Goal: Task Accomplishment & Management: Use online tool/utility

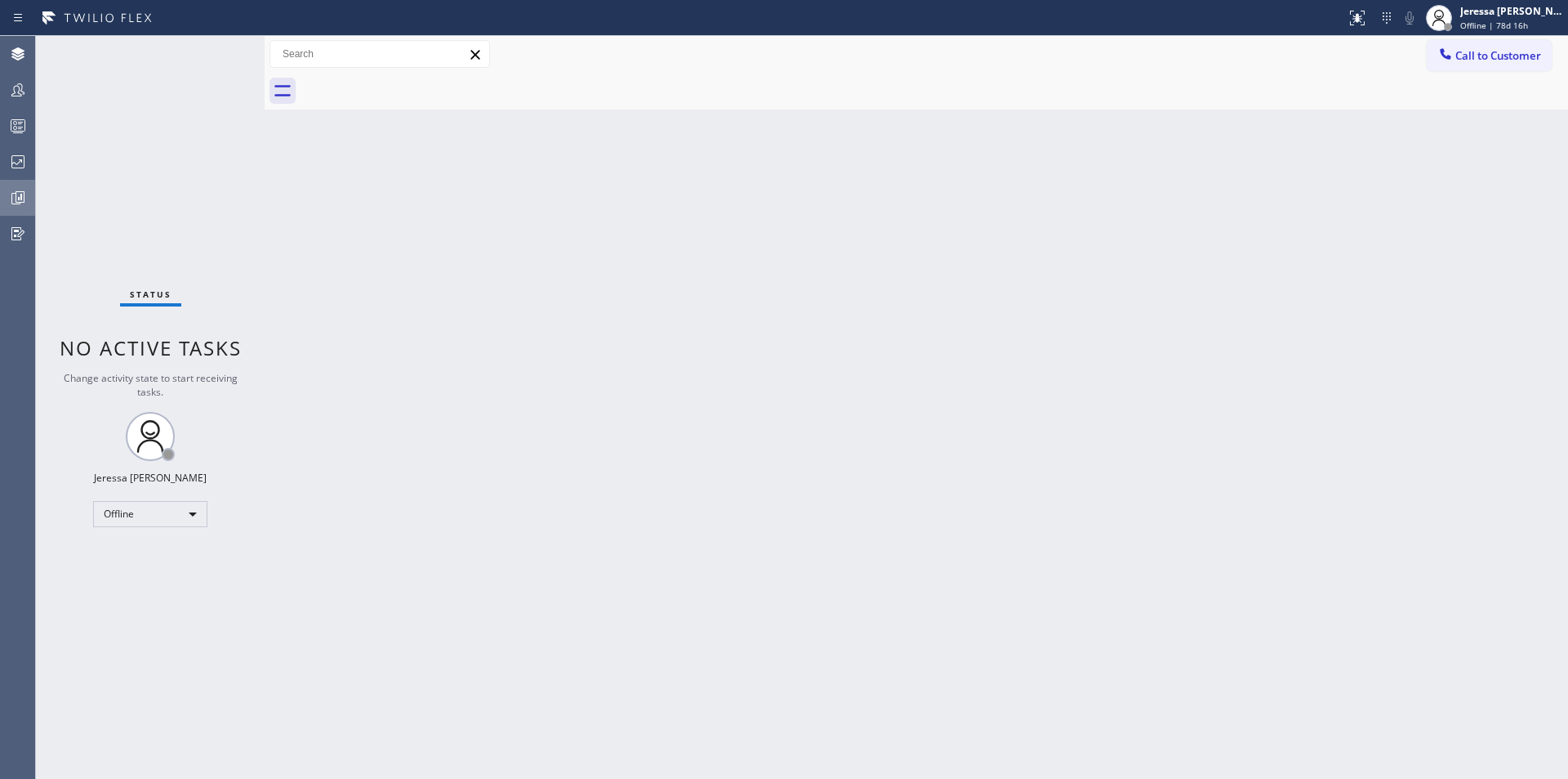
click at [20, 195] on icon at bounding box center [20, 197] width 4 height 6
